Goal: Task Accomplishment & Management: Complete application form

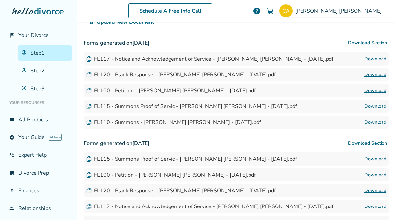
scroll to position [176, 0]
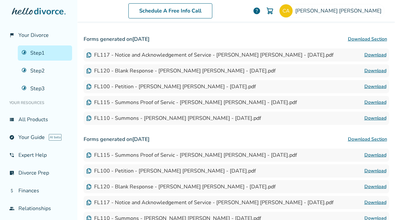
click at [141, 86] on div "FL100 - Petition - Cori Alyssa Aitken - 2025-03-16.pdf" at bounding box center [170, 86] width 169 height 7
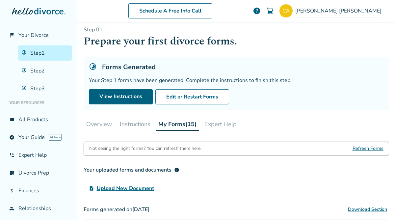
scroll to position [0, 0]
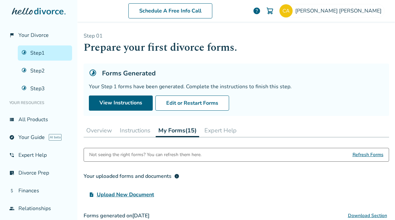
click at [221, 133] on button "Expert Help" at bounding box center [220, 130] width 37 height 13
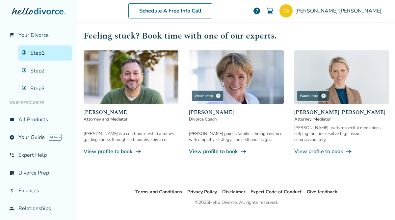
scroll to position [114, 0]
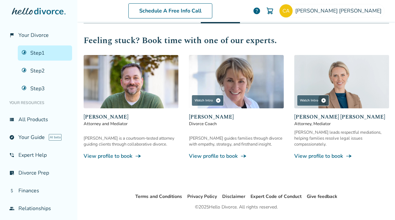
click at [122, 152] on link "View profile to book line_end_arrow_notch" at bounding box center [131, 155] width 95 height 7
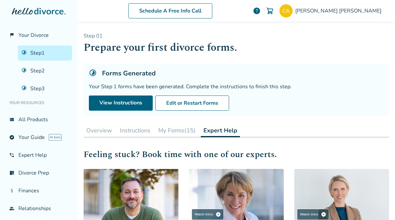
click at [228, 190] on img at bounding box center [236, 195] width 95 height 53
click at [49, 53] on link "Step 1" at bounding box center [45, 52] width 54 height 15
click at [41, 68] on link "Step 2" at bounding box center [45, 70] width 54 height 15
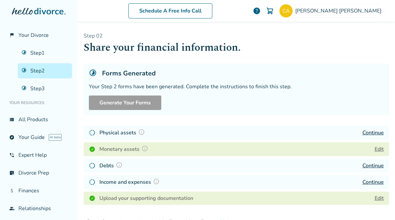
click at [181, 165] on div "Debts Continue" at bounding box center [236, 166] width 305 height 14
click at [176, 131] on div "Physical assets Continue" at bounding box center [236, 133] width 305 height 14
click at [366, 130] on link "Continue" at bounding box center [372, 132] width 21 height 7
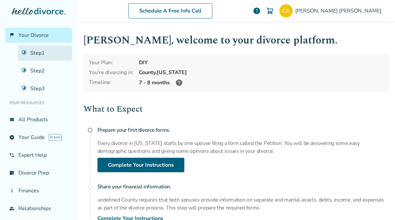
click at [41, 50] on link "Step 1" at bounding box center [45, 52] width 54 height 15
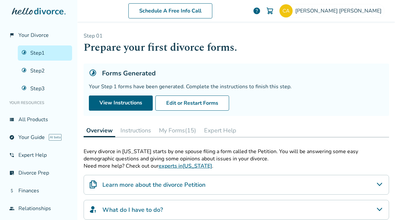
click at [183, 131] on button "My Forms (15)" at bounding box center [177, 130] width 42 height 13
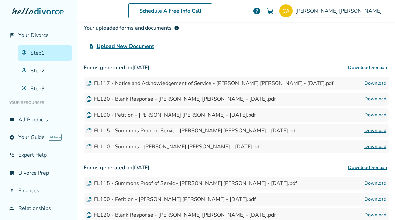
scroll to position [153, 0]
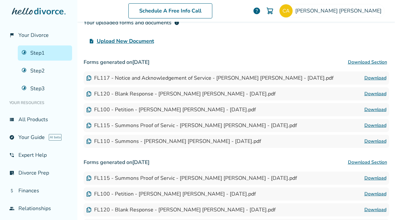
click at [220, 140] on div "FL110 - Summons - [PERSON_NAME] [PERSON_NAME] - [DATE].pdf" at bounding box center [173, 140] width 175 height 7
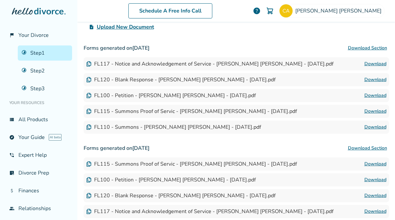
scroll to position [168, 0]
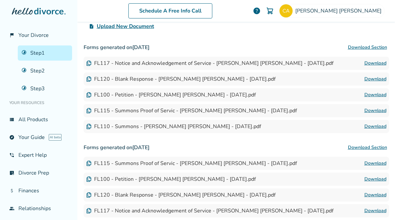
click at [279, 125] on div "FL110 - Summons - Cori Alyssa Aitken - 2025-03-16.pdf Download" at bounding box center [236, 126] width 305 height 13
click at [87, 127] on img at bounding box center [88, 126] width 5 height 5
click at [380, 126] on link "Download" at bounding box center [375, 126] width 22 height 8
click at [189, 111] on div "FL115 - Summons Proof of Servic - Cori Alyssa Aitken - 2025-03-16.pdf" at bounding box center [191, 110] width 211 height 7
click at [230, 79] on div "FL120 - Blank Response - Cori Alyssa Aitken - 2025-03-16.pdf" at bounding box center [180, 78] width 189 height 7
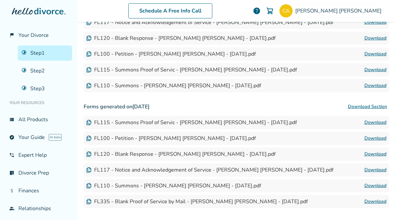
scroll to position [207, 0]
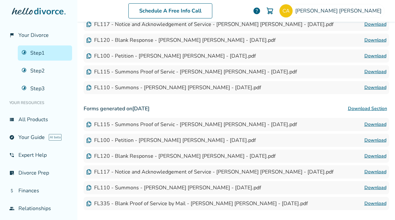
click at [87, 70] on img at bounding box center [88, 71] width 5 height 5
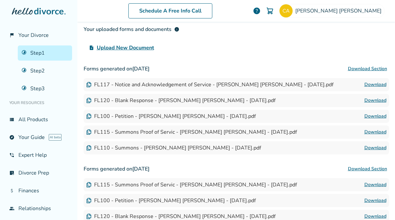
scroll to position [145, 0]
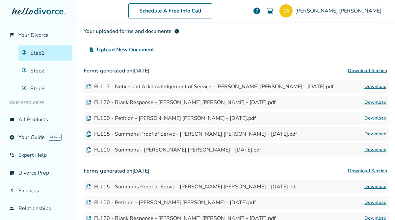
click at [92, 105] on div "FL120 - Blank Response - [PERSON_NAME] [PERSON_NAME] - [DATE].pdf" at bounding box center [180, 102] width 189 height 7
click at [40, 70] on link "Step 2" at bounding box center [45, 70] width 54 height 15
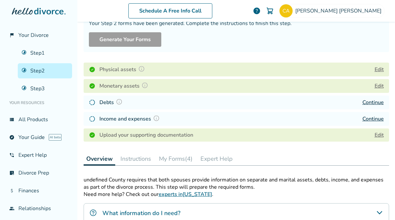
scroll to position [63, 0]
click at [377, 101] on link "Continue" at bounding box center [372, 101] width 21 height 7
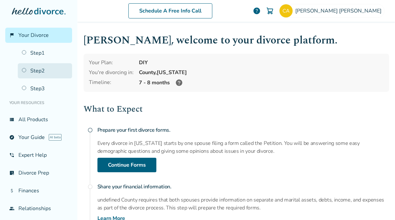
click at [43, 75] on link "Step 2" at bounding box center [45, 70] width 54 height 15
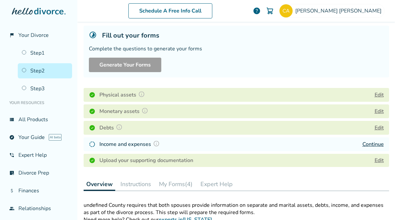
scroll to position [43, 0]
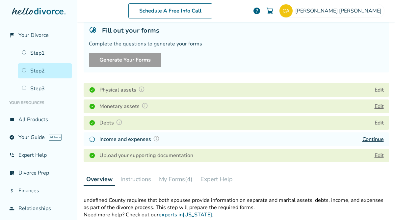
click at [368, 141] on link "Continue" at bounding box center [372, 139] width 21 height 7
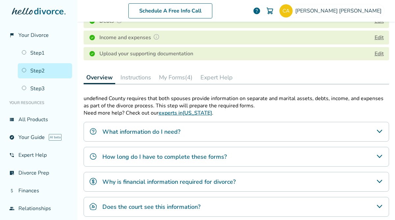
scroll to position [148, 0]
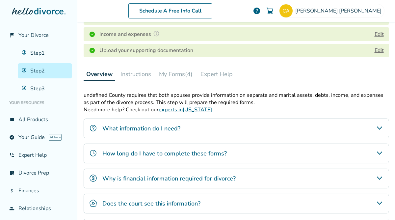
click at [176, 74] on button "My Forms (4)" at bounding box center [175, 73] width 39 height 13
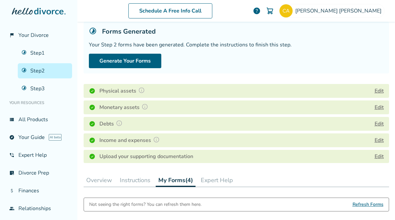
scroll to position [42, 0]
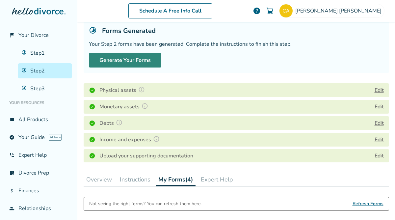
click at [143, 58] on button "Generate Your Forms" at bounding box center [125, 60] width 72 height 14
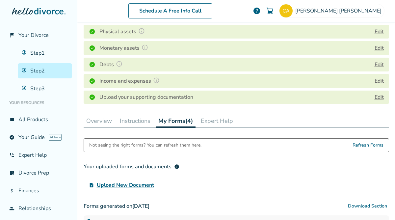
scroll to position [96, 0]
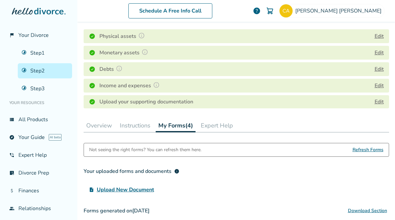
click at [102, 126] on button "Overview" at bounding box center [99, 125] width 31 height 13
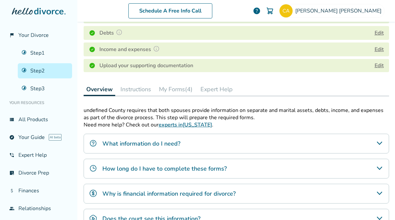
scroll to position [163, 0]
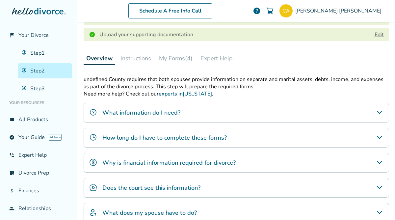
click at [181, 163] on h4 "Why is financial information required for divorce?" at bounding box center [168, 162] width 133 height 9
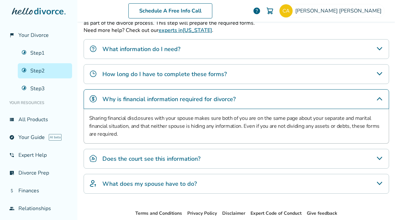
scroll to position [244, 0]
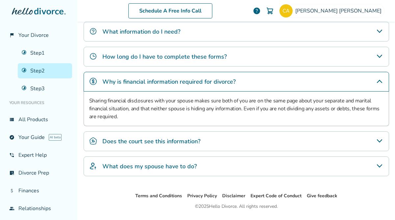
click at [186, 140] on h4 "Does the court see this information?" at bounding box center [151, 141] width 98 height 9
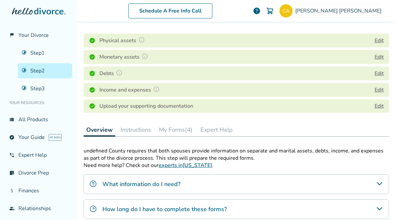
scroll to position [82, 0]
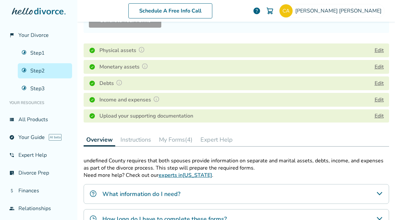
click at [131, 140] on button "Instructions" at bounding box center [136, 139] width 36 height 13
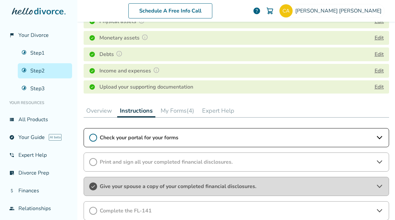
scroll to position [112, 0]
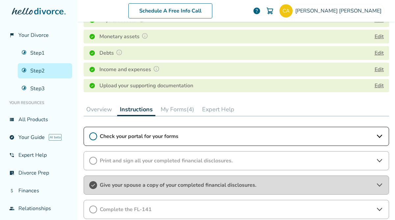
click at [97, 135] on div "Check your portal for your forms" at bounding box center [236, 136] width 305 height 19
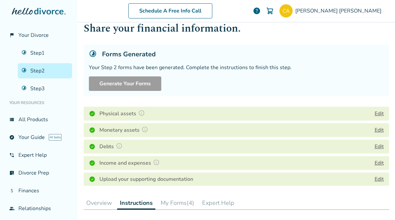
scroll to position [19, 0]
click at [177, 197] on button "My Forms (4)" at bounding box center [177, 202] width 39 height 13
click at [141, 208] on button "Instructions" at bounding box center [135, 202] width 36 height 13
click at [155, 180] on h4 "Upload your supporting documentation" at bounding box center [146, 179] width 94 height 8
click at [156, 162] on img at bounding box center [156, 162] width 7 height 7
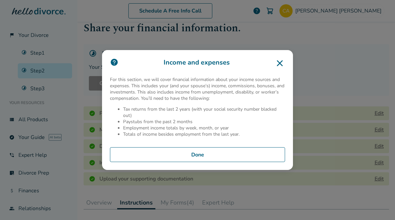
click at [282, 60] on icon at bounding box center [279, 63] width 11 height 11
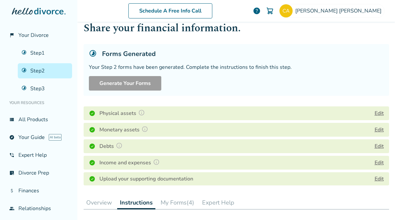
click at [376, 180] on link "Edit" at bounding box center [378, 178] width 9 height 7
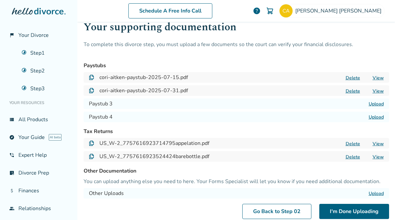
scroll to position [75, 0]
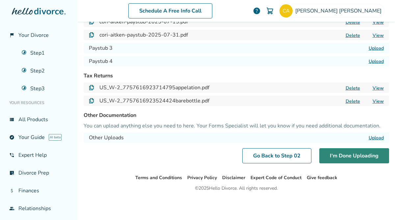
click at [347, 155] on button "I'm Done Uploading" at bounding box center [354, 155] width 70 height 15
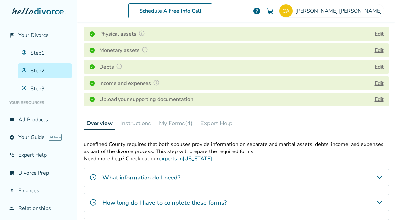
scroll to position [100, 0]
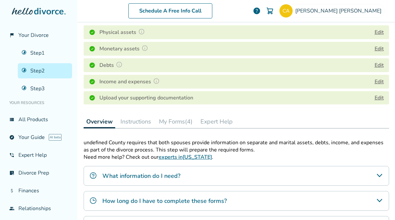
click at [375, 97] on link "Edit" at bounding box center [378, 97] width 9 height 7
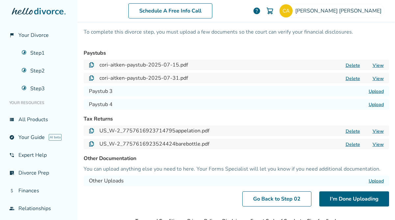
scroll to position [55, 0]
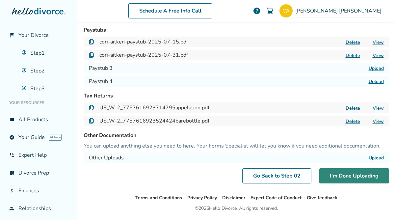
click at [341, 176] on button "I'm Done Uploading" at bounding box center [354, 175] width 70 height 15
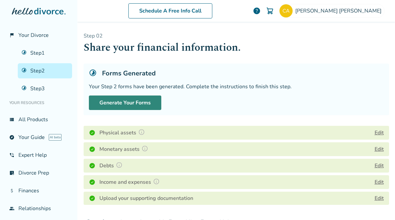
click at [133, 103] on button "Generate Your Forms" at bounding box center [125, 102] width 72 height 14
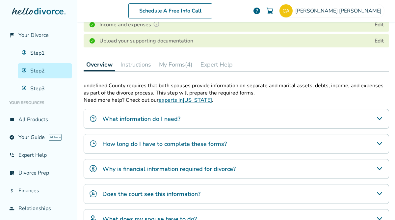
scroll to position [155, 0]
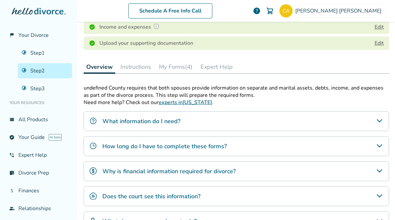
click at [135, 68] on button "Instructions" at bounding box center [136, 66] width 36 height 13
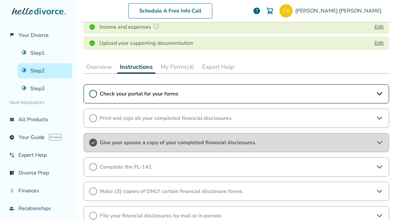
click at [93, 93] on icon at bounding box center [93, 94] width 8 height 8
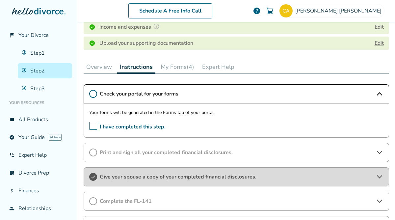
click at [93, 125] on span "I have completed this step." at bounding box center [127, 127] width 76 height 10
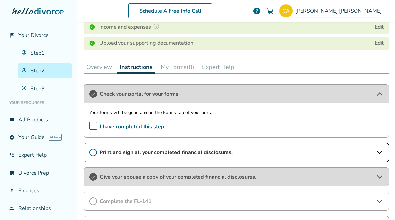
click at [94, 151] on icon at bounding box center [93, 152] width 8 height 8
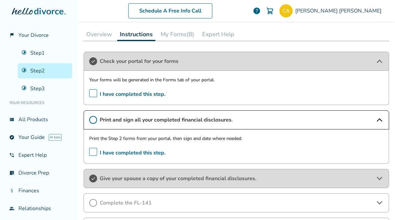
scroll to position [190, 0]
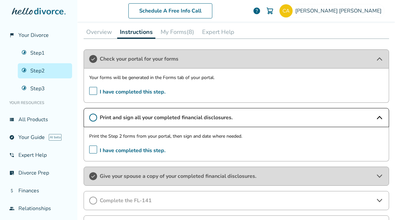
click at [93, 120] on icon at bounding box center [93, 117] width 8 height 8
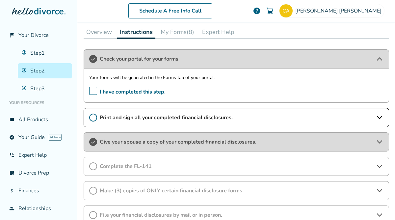
click at [91, 119] on icon at bounding box center [93, 117] width 8 height 8
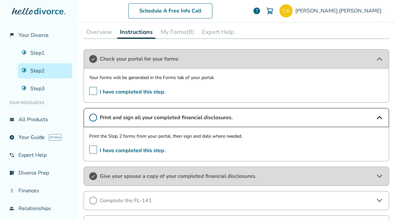
click at [94, 149] on span "I have completed this step." at bounding box center [127, 150] width 76 height 10
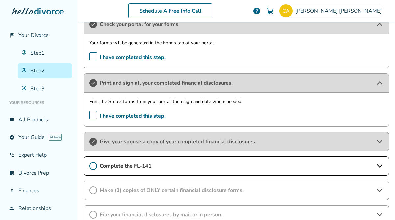
scroll to position [229, 0]
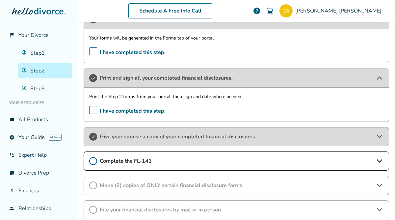
click at [207, 134] on span "Give your spouse a copy of your completed financial disclosures." at bounding box center [236, 136] width 273 height 7
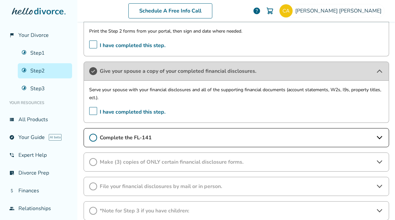
scroll to position [295, 0]
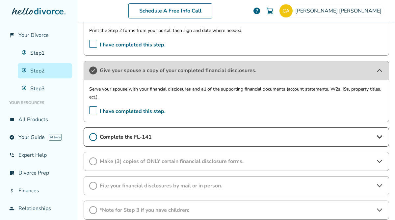
click at [93, 137] on icon at bounding box center [93, 137] width 8 height 8
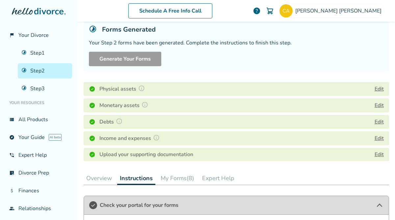
scroll to position [0, 0]
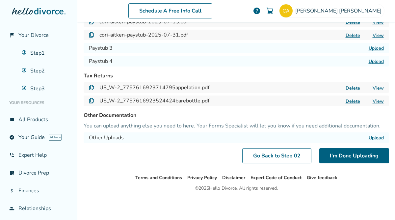
scroll to position [60, 0]
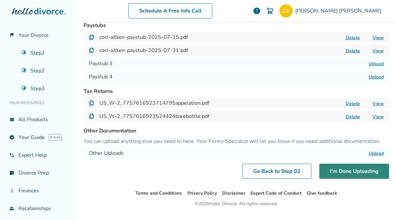
click at [330, 174] on button "I'm Done Uploading" at bounding box center [354, 170] width 70 height 15
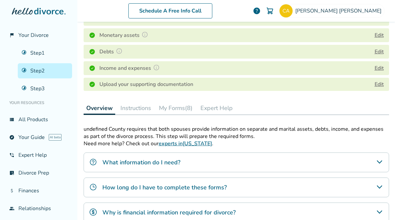
scroll to position [113, 0]
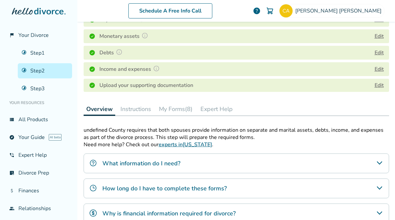
click at [175, 108] on button "My Forms (8)" at bounding box center [175, 108] width 39 height 13
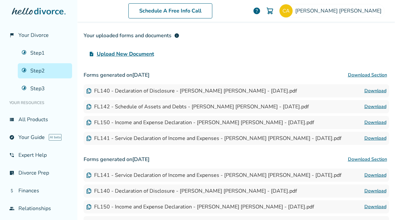
scroll to position [231, 0]
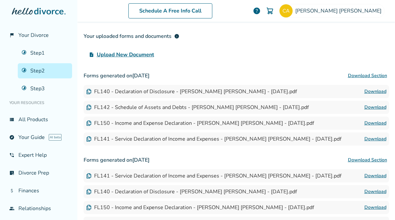
click at [248, 105] on div "FL142 - Schedule of Assets and Debts - [PERSON_NAME] [PERSON_NAME] - [DATE].pdf" at bounding box center [197, 107] width 222 height 7
click at [367, 91] on link "Download" at bounding box center [375, 91] width 22 height 8
click at [379, 108] on link "Download" at bounding box center [375, 107] width 22 height 8
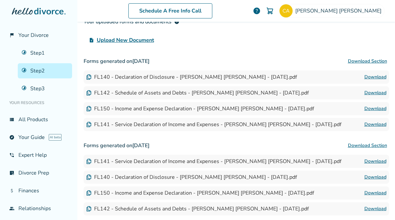
scroll to position [247, 0]
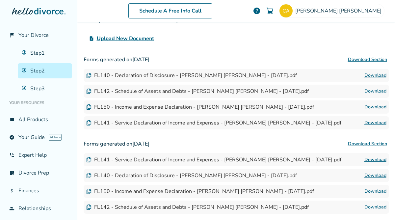
click at [373, 107] on link "Download" at bounding box center [375, 107] width 22 height 8
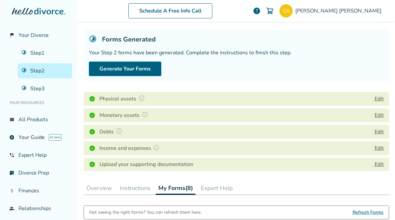
scroll to position [40, 0]
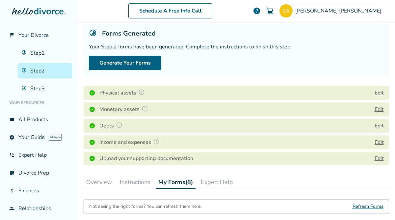
click at [137, 185] on button "Instructions" at bounding box center [135, 181] width 36 height 13
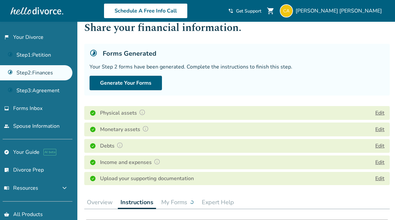
scroll to position [20, 0]
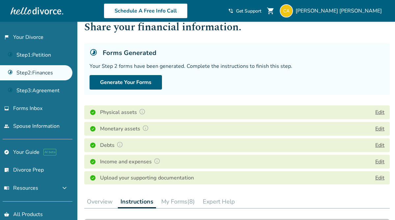
click at [186, 201] on button "My Forms (8)" at bounding box center [178, 201] width 39 height 13
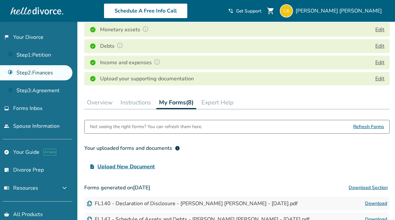
scroll to position [297, 0]
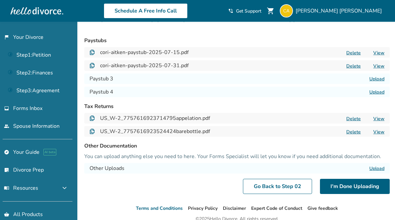
scroll to position [45, 0]
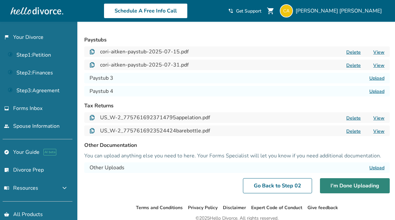
click at [357, 183] on button "I'm Done Uploading" at bounding box center [355, 185] width 70 height 15
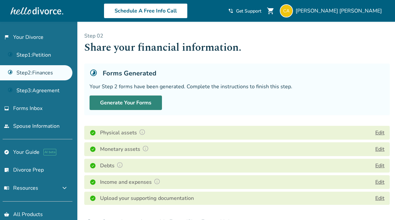
click at [138, 99] on button "Generate Your Forms" at bounding box center [125, 102] width 72 height 14
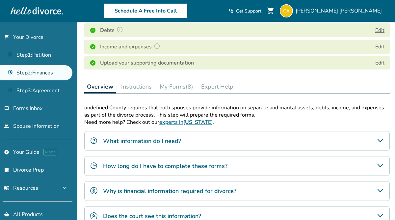
scroll to position [139, 0]
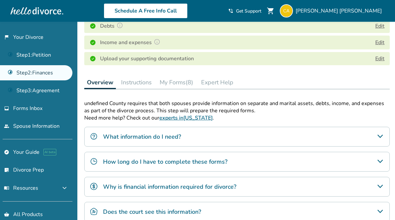
click at [142, 80] on button "Instructions" at bounding box center [136, 82] width 36 height 13
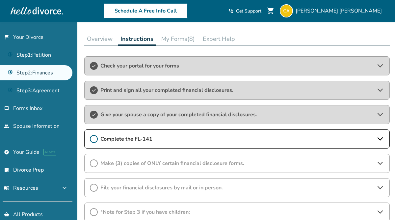
scroll to position [186, 0]
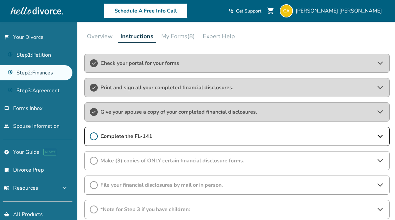
click at [203, 131] on div "Complete the FL-141" at bounding box center [236, 136] width 305 height 19
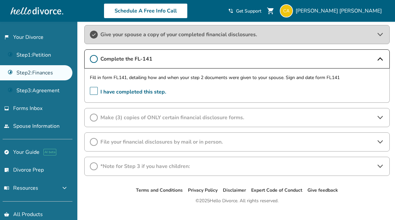
scroll to position [265, 0]
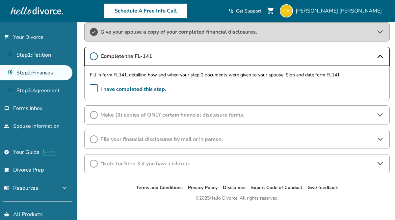
click at [223, 112] on span "Make (3) copies of ONLY certain financial disclosure forms." at bounding box center [236, 114] width 273 height 7
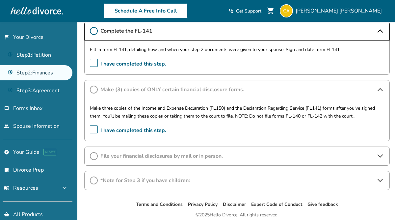
scroll to position [293, 0]
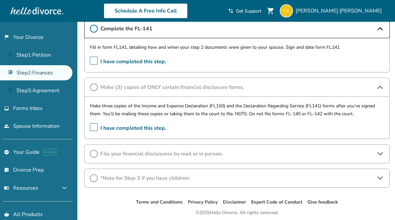
click at [214, 156] on span "File your financial disclosures by mail or in person." at bounding box center [236, 153] width 273 height 7
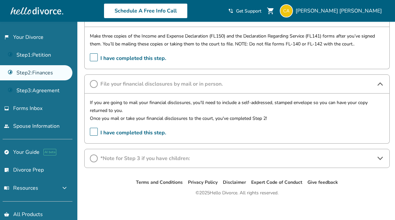
scroll to position [363, 0]
click at [208, 157] on span "*Note for Step 3 if you have children:" at bounding box center [236, 157] width 273 height 7
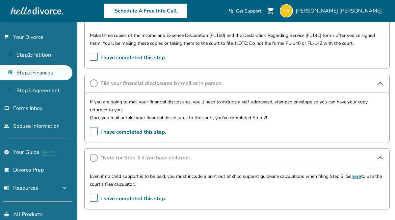
click at [208, 157] on span "*Note for Step 3 if you have children:" at bounding box center [236, 157] width 273 height 7
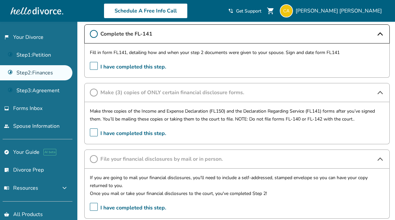
scroll to position [287, 0]
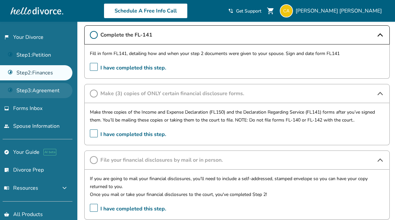
click at [47, 92] on link "Step 3 : Agreement" at bounding box center [36, 90] width 72 height 15
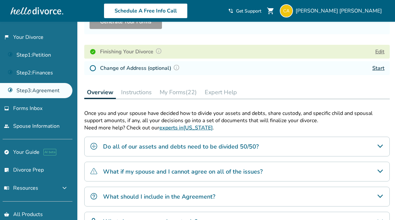
scroll to position [84, 0]
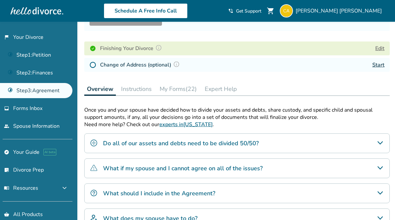
click at [184, 86] on button "My Forms (22)" at bounding box center [178, 88] width 42 height 13
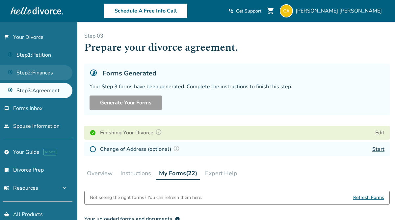
click at [39, 75] on link "Step 2 : Finances" at bounding box center [36, 72] width 72 height 15
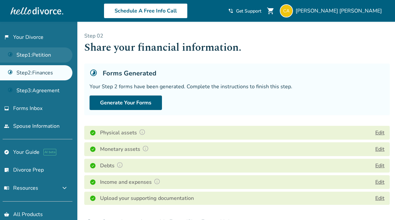
click at [38, 49] on link "Step 1 : Petition" at bounding box center [36, 54] width 72 height 15
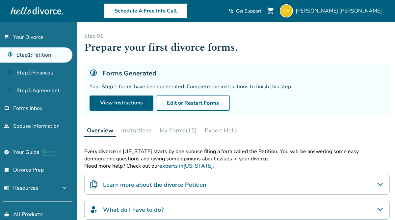
scroll to position [25, 0]
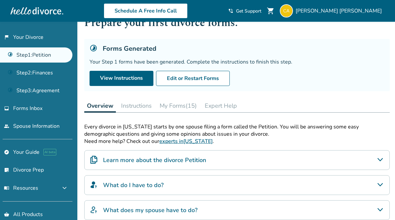
click at [179, 107] on button "My Forms (15)" at bounding box center [178, 105] width 42 height 13
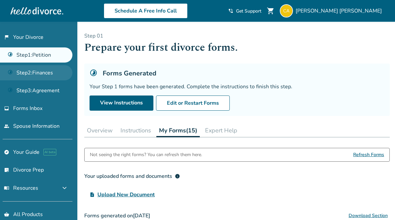
click at [33, 73] on link "Step 2 : Finances" at bounding box center [36, 72] width 72 height 15
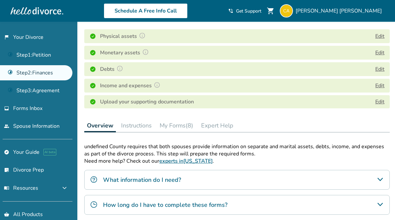
scroll to position [110, 0]
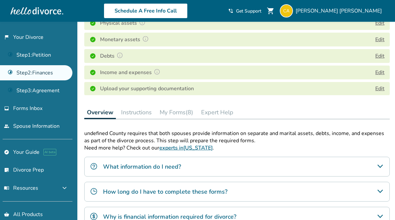
click at [131, 114] on button "Instructions" at bounding box center [136, 112] width 36 height 13
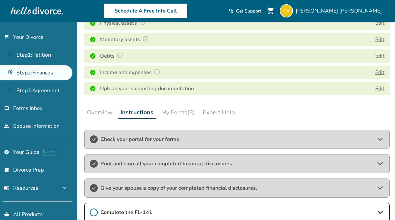
scroll to position [136, 0]
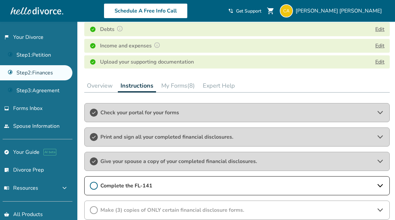
click at [177, 113] on span "Check your portal for your forms" at bounding box center [236, 112] width 273 height 7
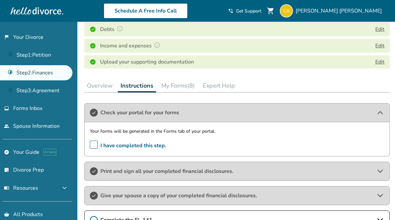
click at [95, 144] on span "I have completed this step." at bounding box center [128, 145] width 76 height 10
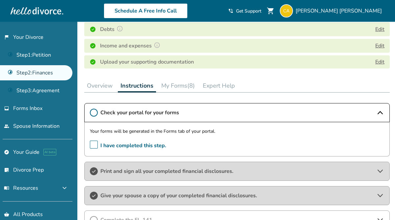
click at [95, 144] on span "I have completed this step." at bounding box center [128, 145] width 76 height 10
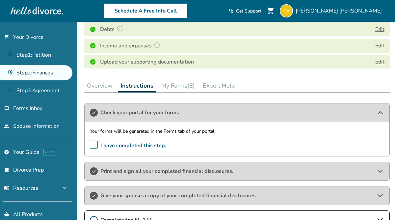
click at [182, 91] on button "My Forms (8)" at bounding box center [178, 85] width 39 height 13
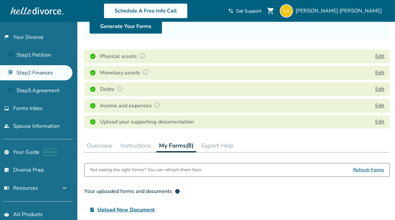
scroll to position [68, 0]
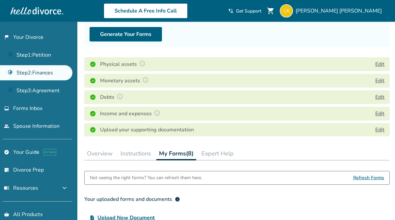
click at [157, 112] on img at bounding box center [157, 113] width 7 height 7
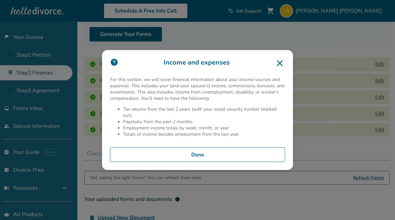
click at [282, 61] on icon at bounding box center [279, 63] width 11 height 11
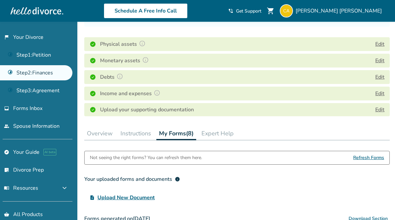
scroll to position [92, 0]
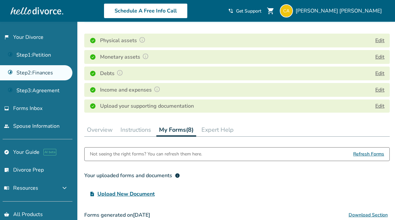
click at [371, 156] on span "Refresh Forms" at bounding box center [368, 153] width 31 height 13
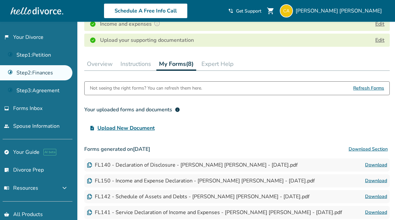
scroll to position [155, 0]
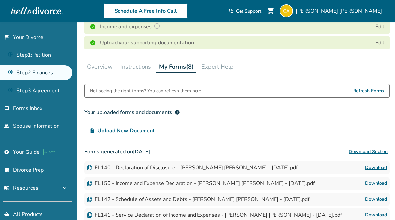
click at [369, 93] on span "Refresh Forms" at bounding box center [368, 90] width 31 height 13
click at [224, 68] on button "Expert Help" at bounding box center [217, 66] width 37 height 13
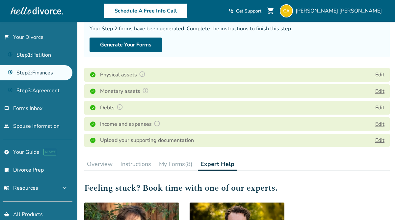
scroll to position [58, 0]
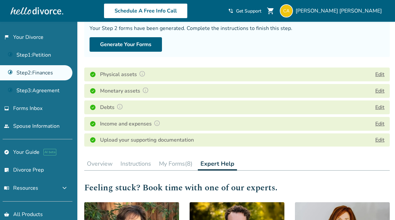
click at [176, 164] on button "My Forms (8)" at bounding box center [175, 163] width 39 height 13
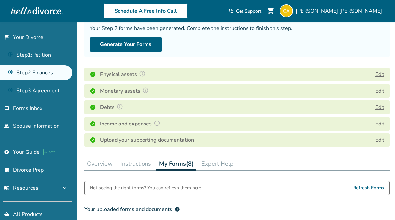
click at [362, 187] on span "Refresh Forms" at bounding box center [368, 187] width 31 height 13
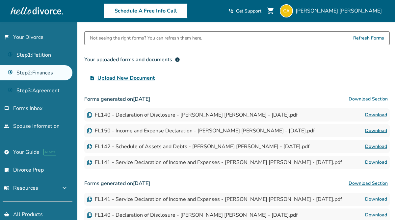
scroll to position [209, 0]
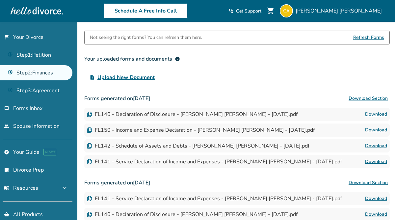
click at [37, 69] on link "Step 2 : Finances" at bounding box center [36, 72] width 72 height 15
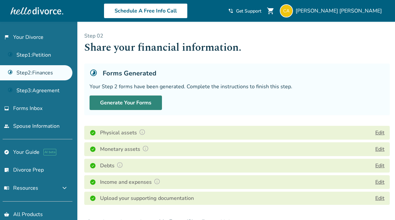
click at [140, 103] on button "Generate Your Forms" at bounding box center [125, 102] width 72 height 14
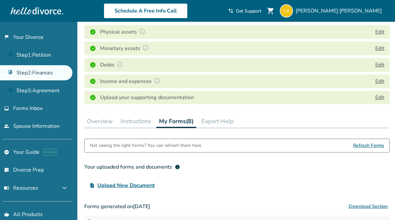
scroll to position [102, 0]
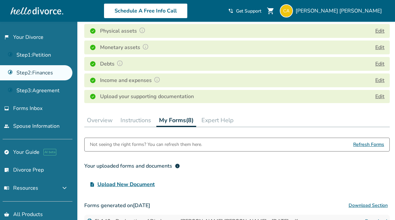
click at [135, 117] on button "Instructions" at bounding box center [136, 119] width 36 height 13
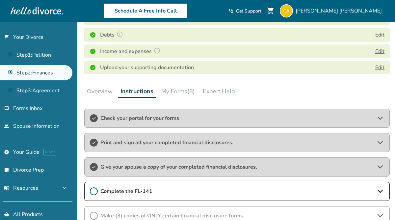
scroll to position [134, 0]
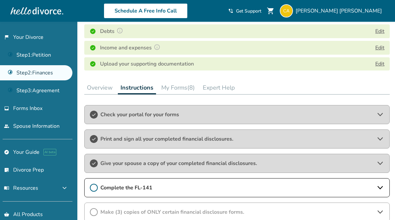
click at [226, 138] on span "Print and sign all your completed financial disclosures." at bounding box center [236, 138] width 273 height 7
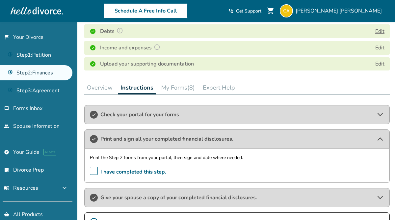
click at [226, 138] on span "Print and sign all your completed financial disclosures." at bounding box center [236, 138] width 273 height 7
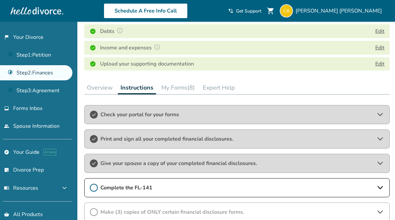
click at [211, 163] on span "Give your spouse a copy of your completed financial disclosures." at bounding box center [236, 163] width 273 height 7
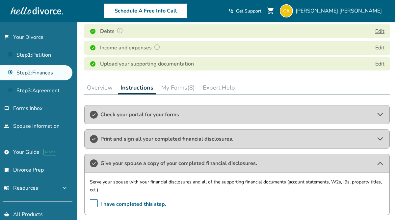
click at [211, 163] on span "Give your spouse a copy of your completed financial disclosures." at bounding box center [236, 163] width 273 height 7
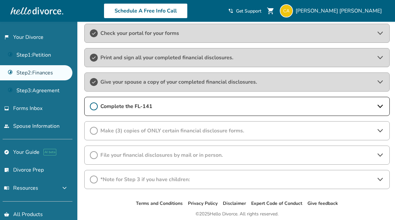
scroll to position [237, 0]
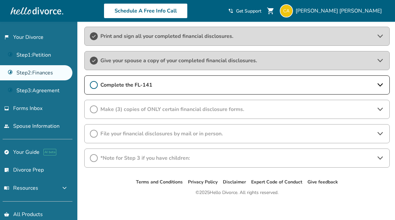
click at [158, 129] on div "File your financial disclosures by mail or in person." at bounding box center [236, 133] width 305 height 19
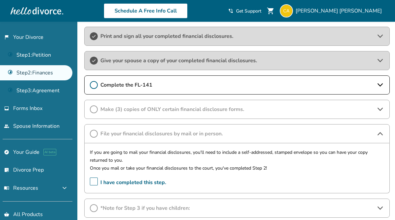
click at [159, 106] on span "Make (3) copies of ONLY certain financial disclosure forms." at bounding box center [236, 109] width 273 height 7
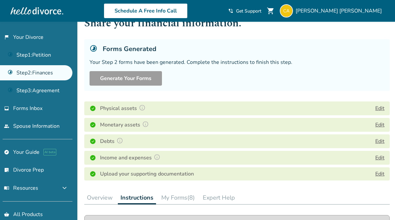
scroll to position [37, 0]
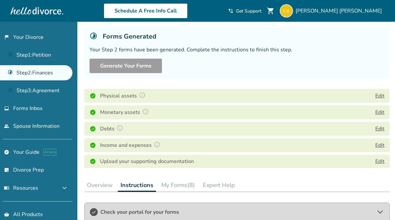
click at [94, 185] on button "Overview" at bounding box center [99, 184] width 31 height 13
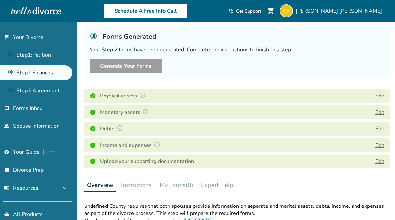
click at [94, 185] on button "Overview" at bounding box center [100, 184] width 32 height 13
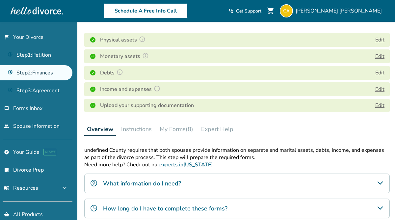
scroll to position [94, 0]
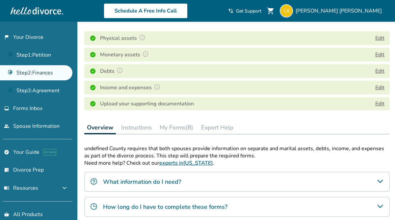
click at [137, 124] on button "Instructions" at bounding box center [136, 127] width 36 height 13
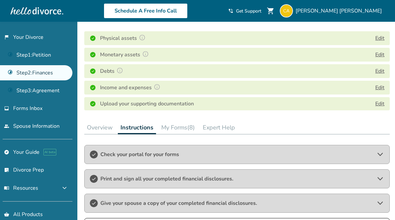
click at [175, 124] on button "My Forms (8)" at bounding box center [178, 127] width 39 height 13
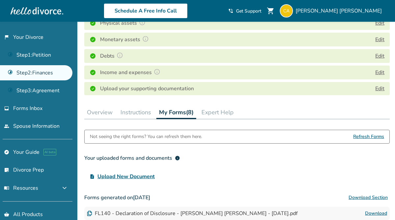
scroll to position [103, 0]
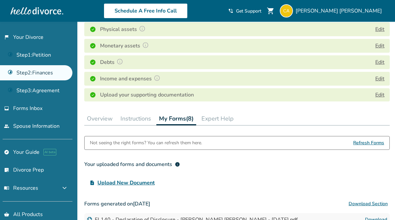
click at [136, 121] on button "Instructions" at bounding box center [136, 118] width 36 height 13
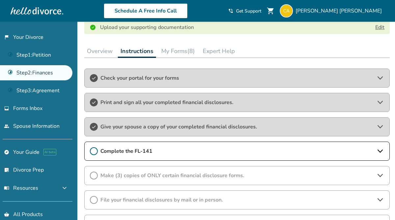
scroll to position [172, 0]
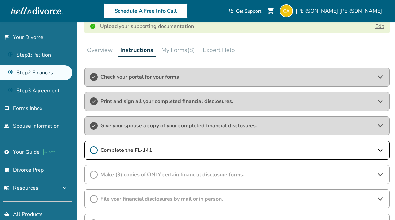
click at [97, 149] on icon at bounding box center [94, 150] width 8 height 8
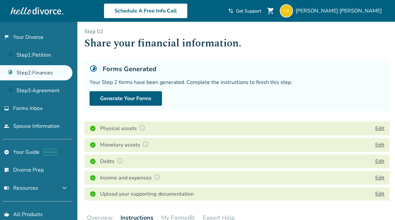
scroll to position [0, 0]
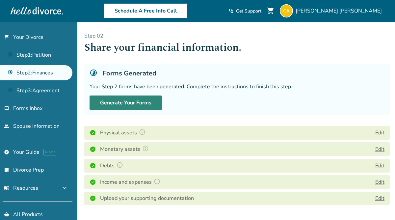
click at [131, 106] on button "Generate Your Forms" at bounding box center [125, 102] width 72 height 14
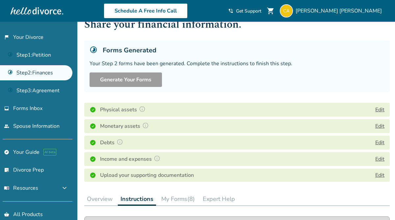
scroll to position [26, 0]
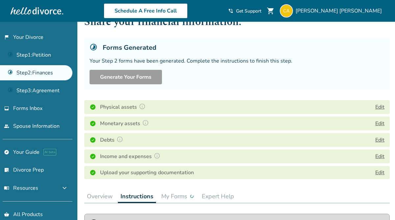
click at [380, 137] on button "Edit" at bounding box center [379, 140] width 9 height 8
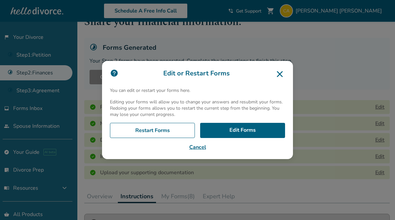
click at [277, 74] on icon at bounding box center [279, 74] width 11 height 11
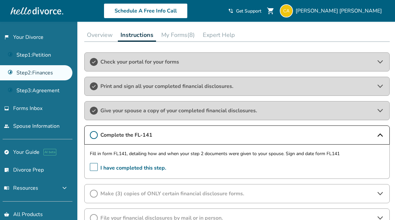
scroll to position [182, 0]
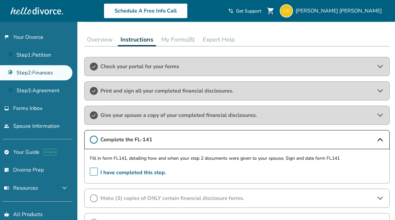
click at [177, 41] on button "My Forms (8)" at bounding box center [178, 39] width 39 height 13
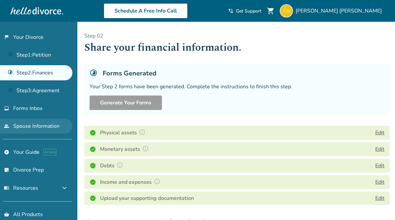
click at [32, 124] on link "people Spouse Information" at bounding box center [36, 125] width 72 height 15
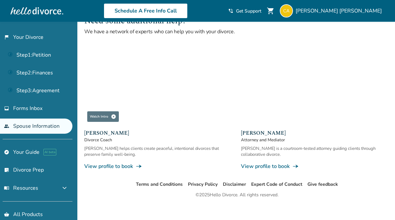
scroll to position [254, 0]
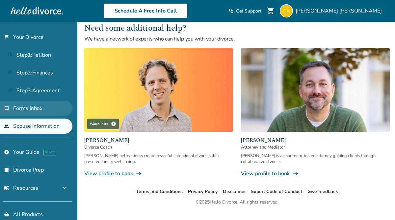
click at [38, 108] on span "Forms Inbox" at bounding box center [27, 108] width 29 height 7
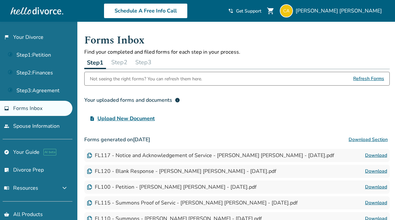
click at [122, 61] on button "Step 2" at bounding box center [119, 62] width 21 height 13
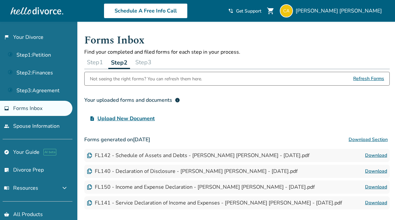
click at [144, 64] on button "Step 3" at bounding box center [143, 62] width 21 height 13
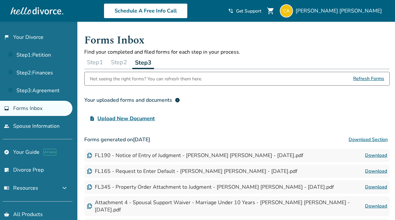
click at [117, 62] on button "Step 2" at bounding box center [118, 62] width 21 height 13
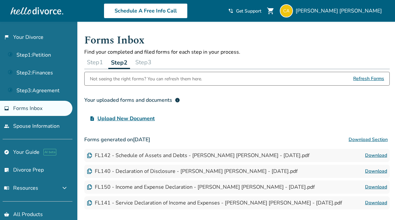
click at [370, 80] on span "Refresh Forms" at bounding box center [368, 78] width 31 height 13
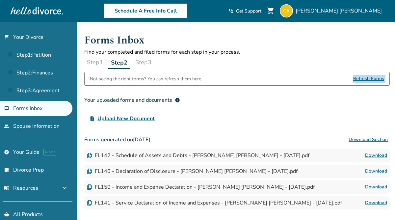
click at [369, 80] on span "Refresh Forms" at bounding box center [368, 78] width 31 height 13
click at [263, 105] on h3 "Your uploaded forms and documents info" at bounding box center [236, 99] width 305 height 13
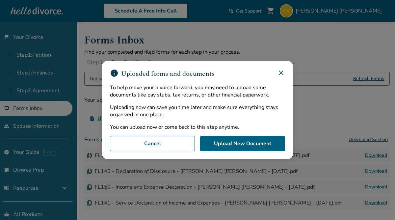
click at [282, 74] on icon at bounding box center [281, 73] width 4 height 4
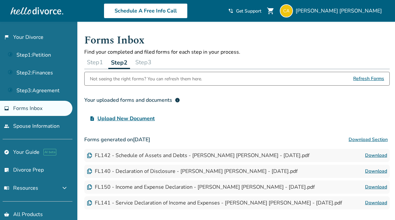
click at [134, 119] on span "Upload New Document" at bounding box center [125, 118] width 57 height 8
click at [0, 0] on input "upload_file Upload New Document" at bounding box center [0, 0] width 0 height 0
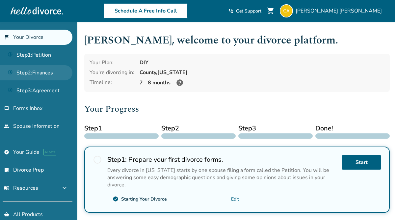
click at [49, 76] on link "Step 2 : Finances" at bounding box center [36, 72] width 72 height 15
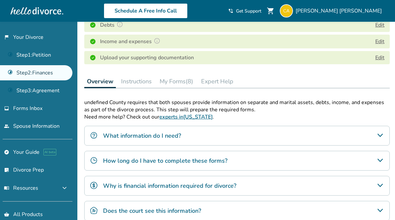
scroll to position [148, 0]
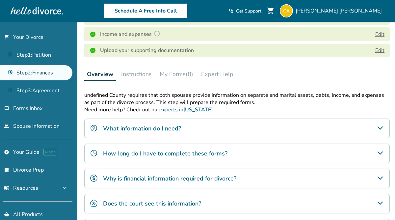
click at [159, 147] on div "How long do I have to complete these forms?" at bounding box center [236, 153] width 305 height 20
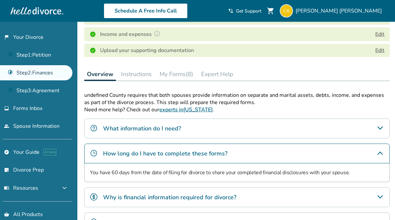
click at [159, 147] on div "How long do I have to complete these forms?" at bounding box center [236, 153] width 305 height 20
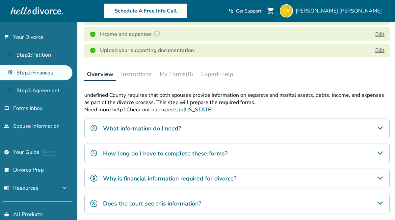
click at [159, 147] on div "How long do I have to complete these forms?" at bounding box center [236, 153] width 305 height 20
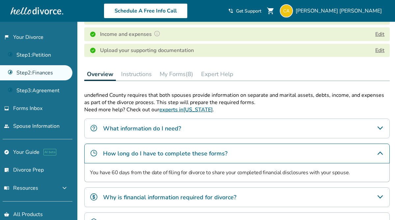
click at [159, 147] on div "How long do I have to complete these forms?" at bounding box center [236, 153] width 305 height 20
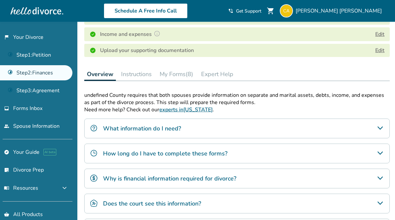
click at [151, 127] on h4 "What information do I need?" at bounding box center [142, 128] width 78 height 9
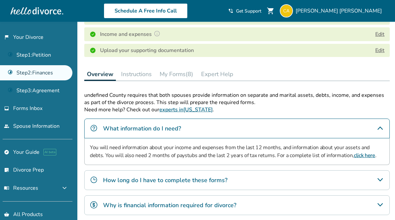
click at [151, 127] on h4 "What information do I need?" at bounding box center [142, 128] width 78 height 9
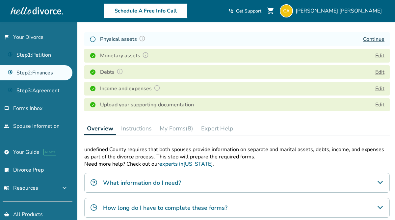
scroll to position [88, 0]
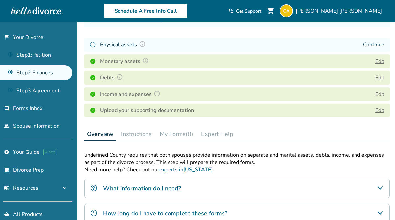
click at [137, 132] on button "Instructions" at bounding box center [136, 133] width 36 height 13
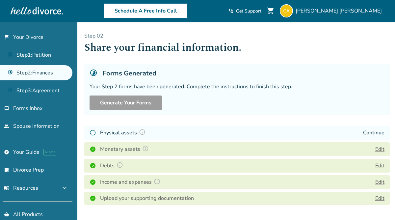
click at [126, 132] on h4 "Physical assets" at bounding box center [123, 132] width 47 height 9
click at [142, 131] on img at bounding box center [142, 132] width 7 height 7
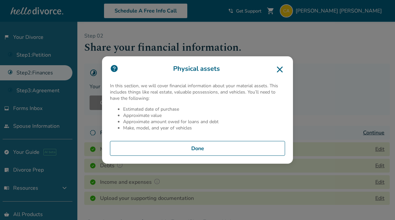
click at [192, 142] on button "Done" at bounding box center [197, 148] width 175 height 15
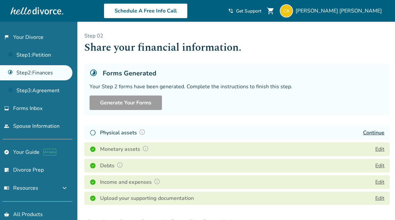
click at [372, 130] on link "Continue" at bounding box center [373, 132] width 21 height 7
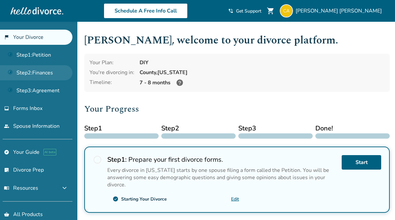
click at [37, 75] on link "Step 2 : Finances" at bounding box center [36, 72] width 72 height 15
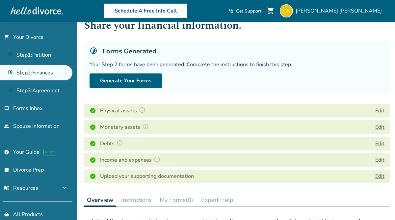
scroll to position [2, 0]
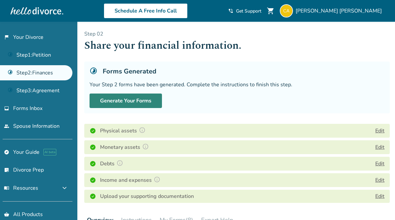
click at [129, 103] on button "Generate Your Forms" at bounding box center [125, 100] width 72 height 14
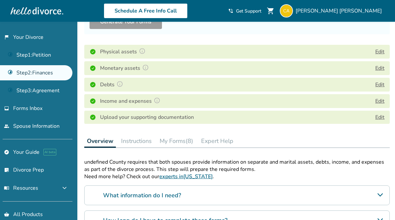
scroll to position [91, 0]
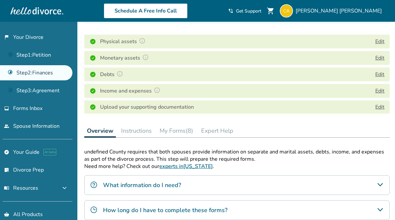
click at [174, 130] on button "My Forms (8)" at bounding box center [176, 130] width 39 height 13
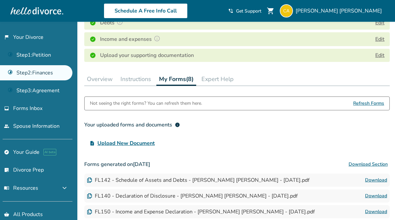
scroll to position [121, 0]
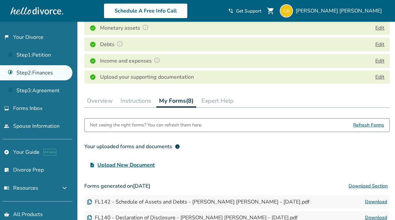
click at [140, 98] on button "Instructions" at bounding box center [136, 100] width 36 height 13
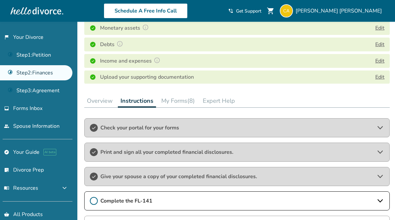
click at [174, 98] on button "My Forms (8)" at bounding box center [178, 100] width 39 height 13
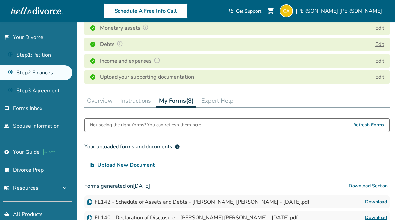
click at [367, 124] on span "Refresh Forms" at bounding box center [368, 124] width 31 height 13
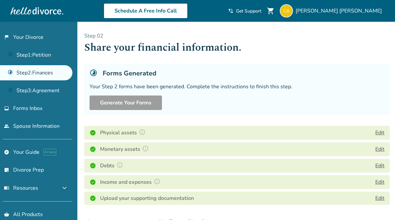
click at [130, 112] on div "Forms Generated Your Step 2 forms have been generated. Complete the instruction…" at bounding box center [236, 89] width 305 height 52
click at [25, 109] on span "Forms Inbox" at bounding box center [27, 108] width 29 height 7
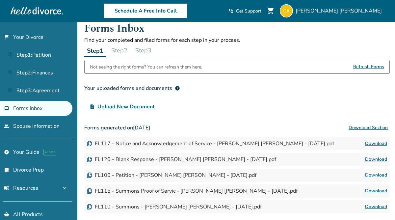
scroll to position [12, 0]
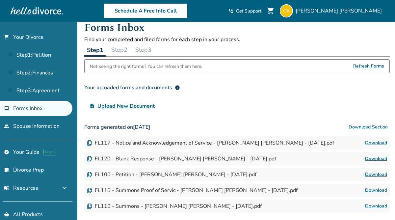
click at [120, 51] on button "Step 2" at bounding box center [119, 49] width 21 height 13
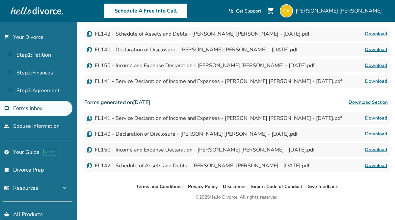
scroll to position [130, 0]
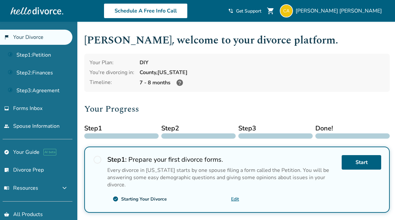
click at [99, 158] on span "radio_button_unchecked" at bounding box center [97, 159] width 9 height 9
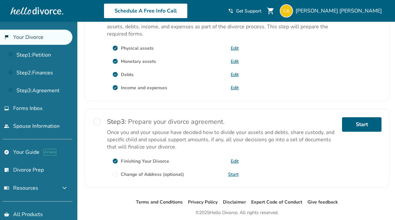
scroll to position [187, 0]
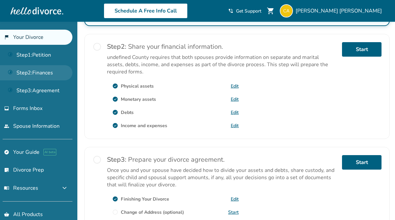
click at [30, 77] on link "Step 2 : Finances" at bounding box center [36, 72] width 72 height 15
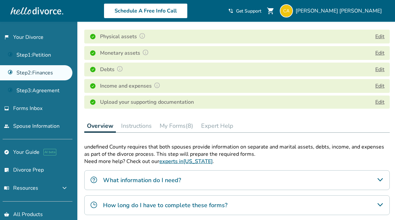
scroll to position [120, 0]
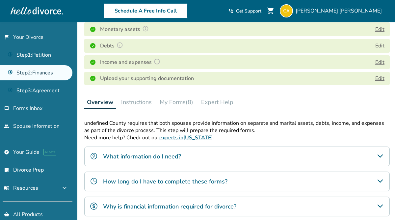
click at [176, 95] on button "My Forms (8)" at bounding box center [176, 101] width 39 height 13
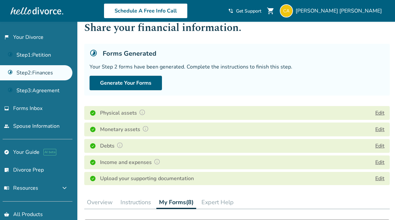
scroll to position [19, 0]
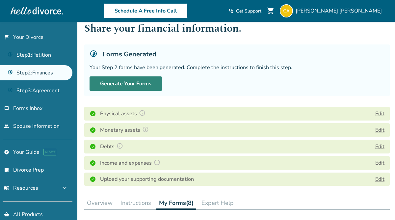
click at [131, 83] on button "Generate Your Forms" at bounding box center [125, 83] width 72 height 14
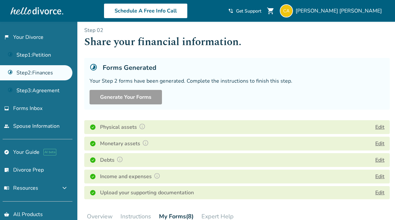
scroll to position [7, 0]
